Goal: Contribute content: Add original content to the website for others to see

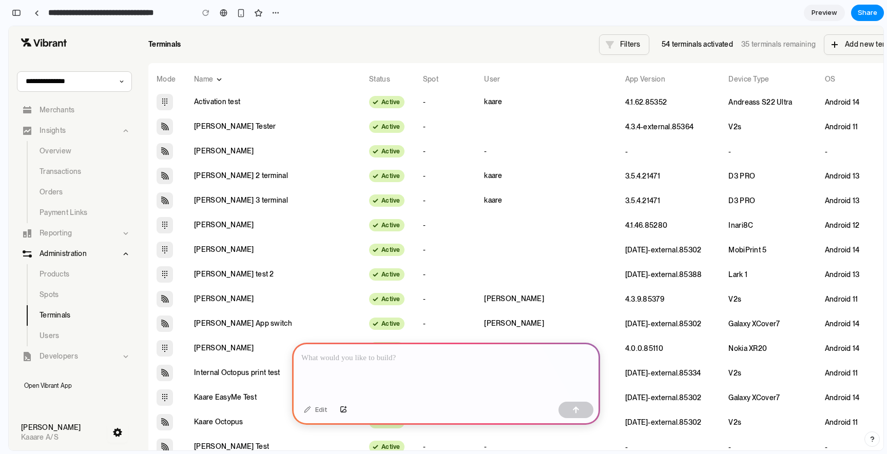
click at [378, 355] on p at bounding box center [445, 358] width 289 height 12
